Goal: Unclear

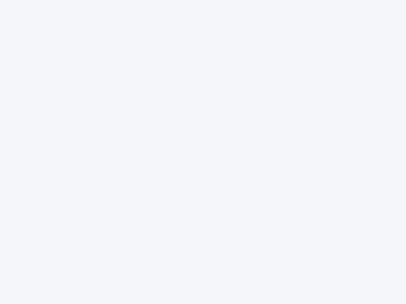
click at [203, 152] on div at bounding box center [203, 152] width 406 height 304
